Goal: Task Accomplishment & Management: Manage account settings

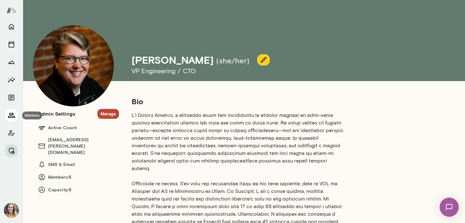
click at [11, 115] on icon "Members" at bounding box center [11, 115] width 7 height 5
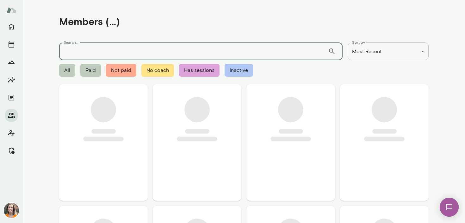
click at [85, 53] on input "Search..." at bounding box center [193, 51] width 269 height 18
paste input "**********"
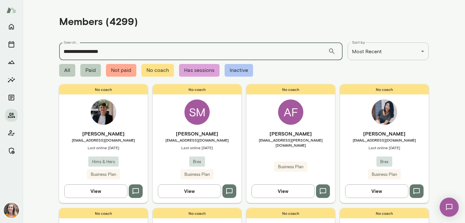
type input "**********"
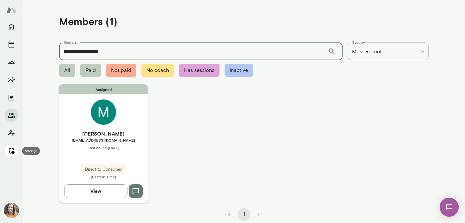
click at [13, 150] on icon "Manage" at bounding box center [12, 150] width 6 height 6
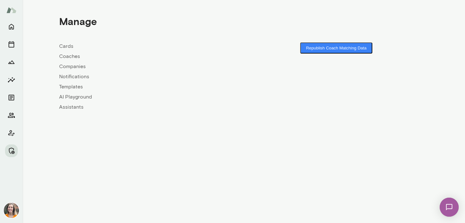
click at [69, 56] on link "Coaches" at bounding box center [151, 56] width 185 height 8
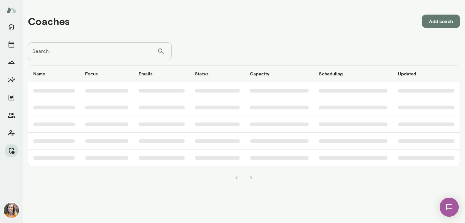
click at [85, 52] on input "Search..." at bounding box center [92, 51] width 129 height 18
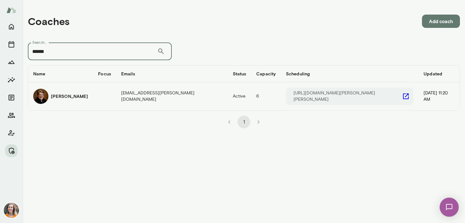
type input "******"
click at [99, 99] on td "coaches table" at bounding box center [104, 96] width 23 height 28
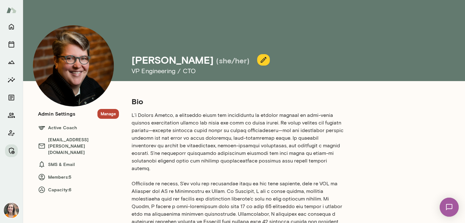
click at [110, 114] on button "Manage" at bounding box center [107, 114] width 21 height 10
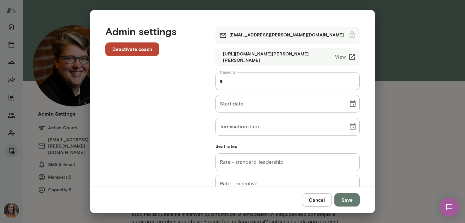
click at [231, 82] on input "*" at bounding box center [287, 81] width 144 height 18
type input "*"
click at [347, 199] on button "Save" at bounding box center [346, 199] width 25 height 13
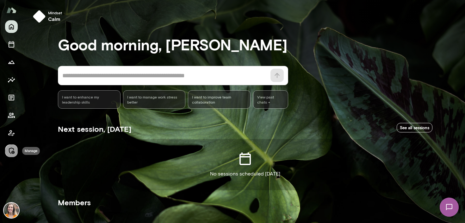
click at [9, 148] on icon "Manage" at bounding box center [12, 150] width 6 height 6
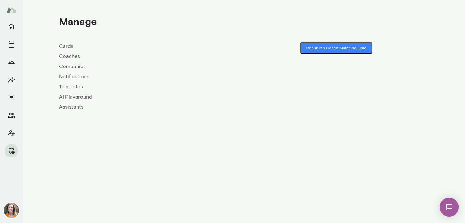
click at [69, 56] on link "Coaches" at bounding box center [151, 56] width 185 height 8
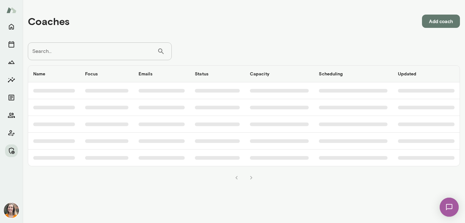
click at [84, 54] on input "Search..." at bounding box center [92, 51] width 129 height 18
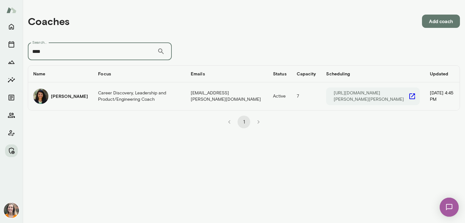
type input "****"
click at [100, 96] on td "Career Discovery, Leadership and Product/Engineering Coach" at bounding box center [139, 96] width 93 height 28
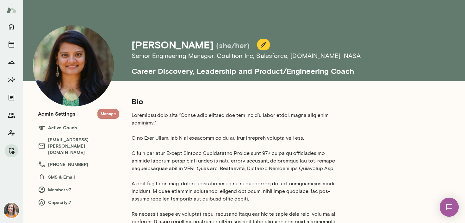
click at [106, 112] on button "Manage" at bounding box center [107, 114] width 21 height 10
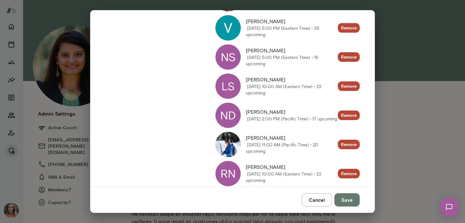
scroll to position [243, 0]
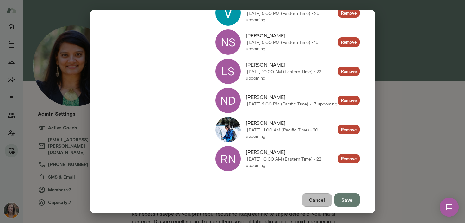
click at [320, 199] on button "Cancel" at bounding box center [317, 199] width 30 height 13
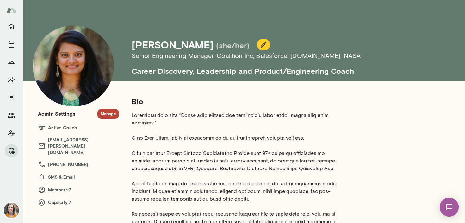
click at [109, 113] on button "Manage" at bounding box center [107, 114] width 21 height 10
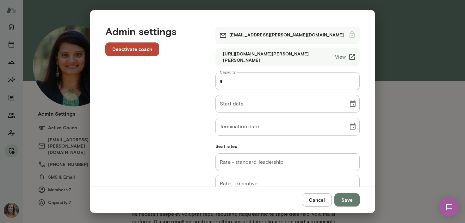
click at [234, 81] on input "*" at bounding box center [287, 81] width 144 height 18
type input "*"
click at [345, 199] on button "Save" at bounding box center [346, 199] width 25 height 13
